Goal: Transaction & Acquisition: Subscribe to service/newsletter

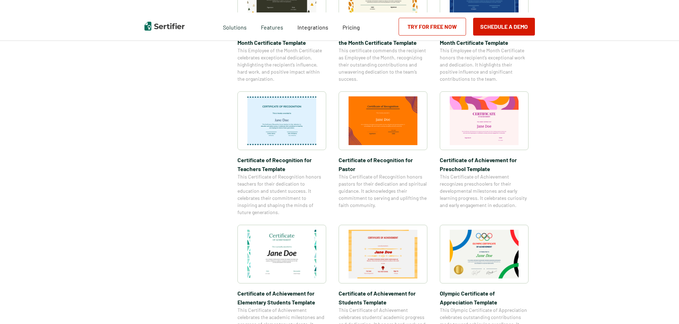
scroll to position [320, 0]
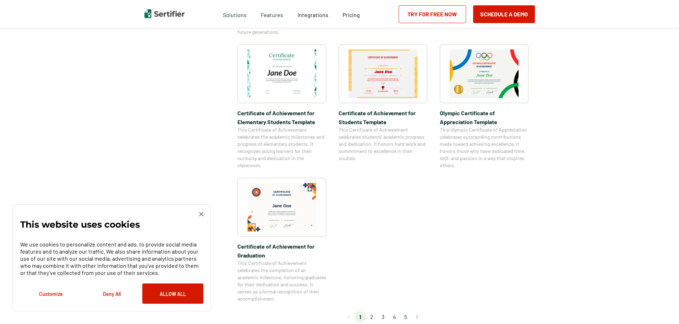
scroll to position [533, 0]
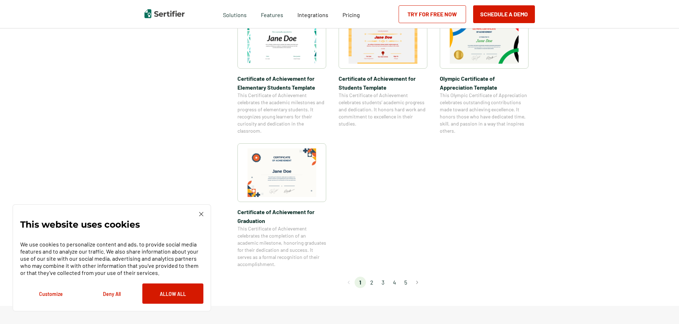
click at [177, 298] on button "Allow All" at bounding box center [172, 293] width 61 height 20
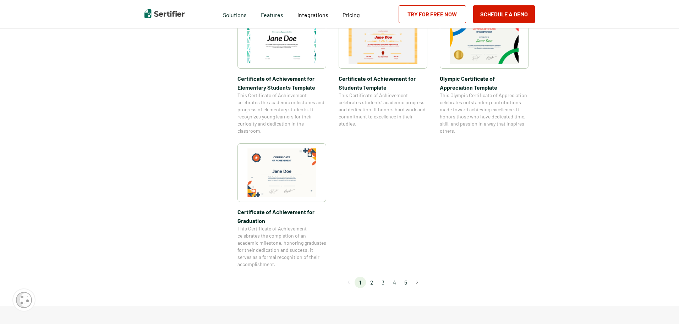
click at [372, 282] on li "2" at bounding box center [371, 281] width 11 height 11
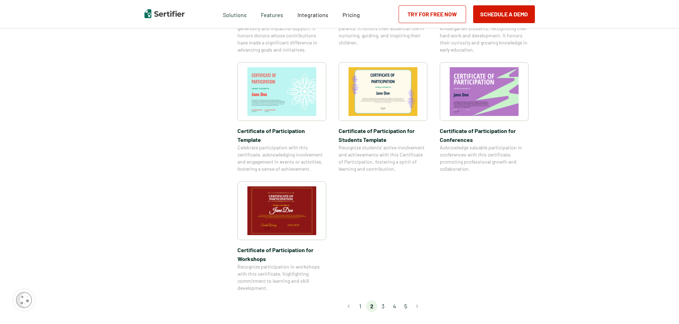
scroll to position [604, 0]
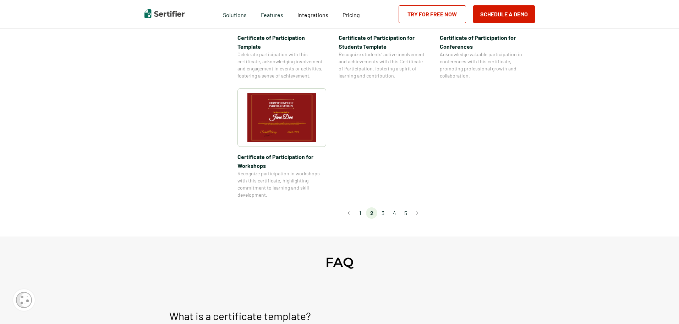
click at [384, 207] on li "3" at bounding box center [383, 212] width 11 height 11
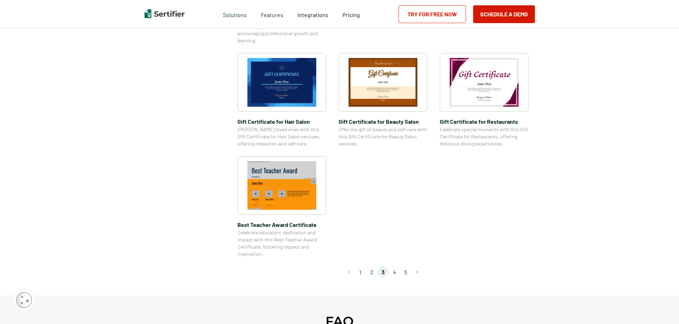
scroll to position [462, 0]
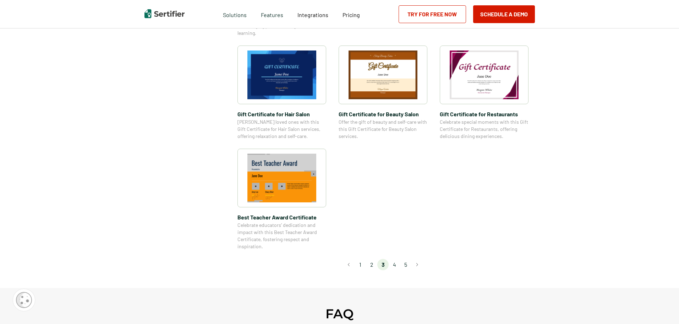
click at [396, 263] on li "4" at bounding box center [394, 264] width 11 height 11
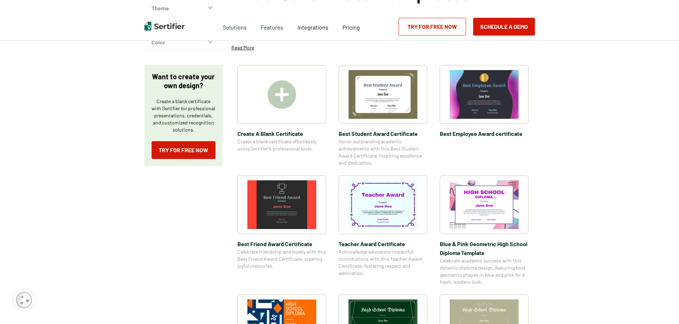
scroll to position [0, 0]
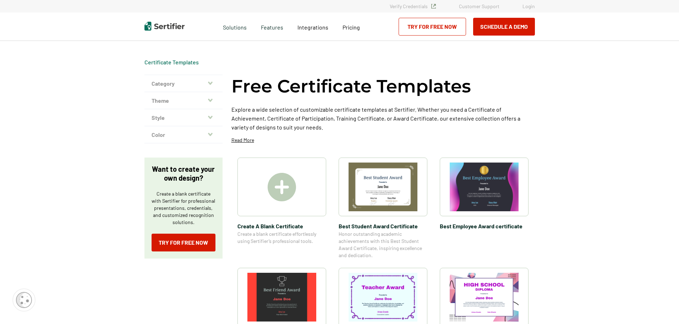
click at [285, 191] on img at bounding box center [282, 187] width 28 height 28
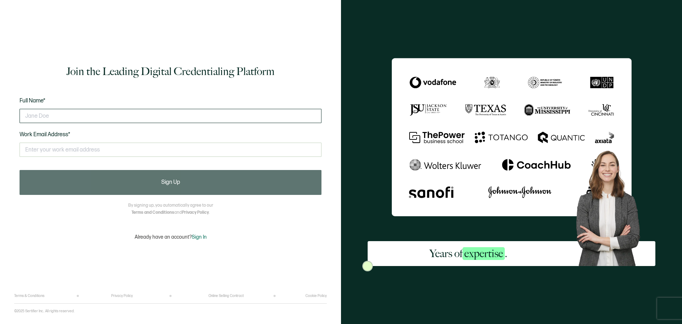
click at [67, 116] on input "text" at bounding box center [171, 116] width 302 height 14
type input "[PERSON_NAME]"
